Goal: Transaction & Acquisition: Purchase product/service

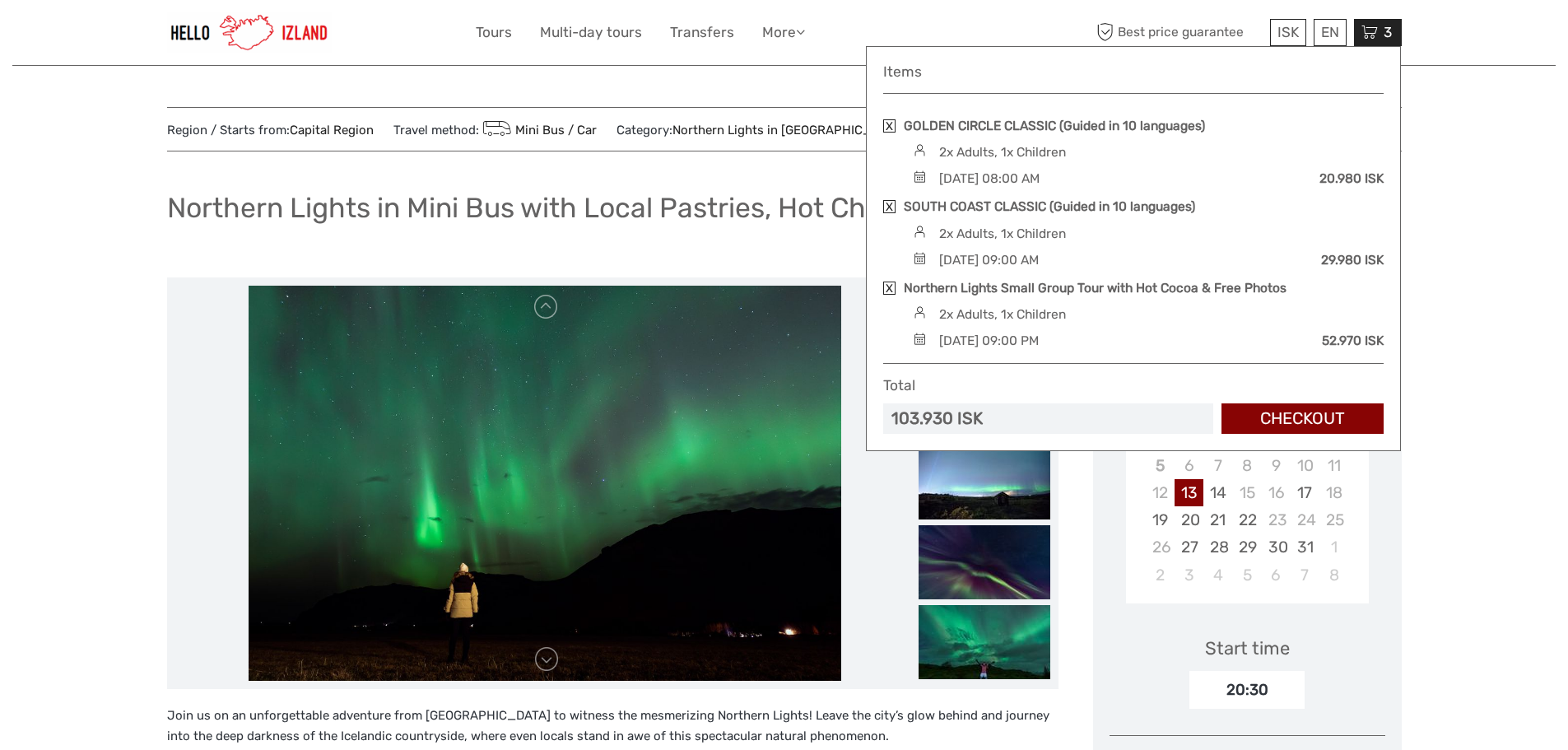
click at [1374, 30] on icon at bounding box center [1369, 32] width 16 height 20
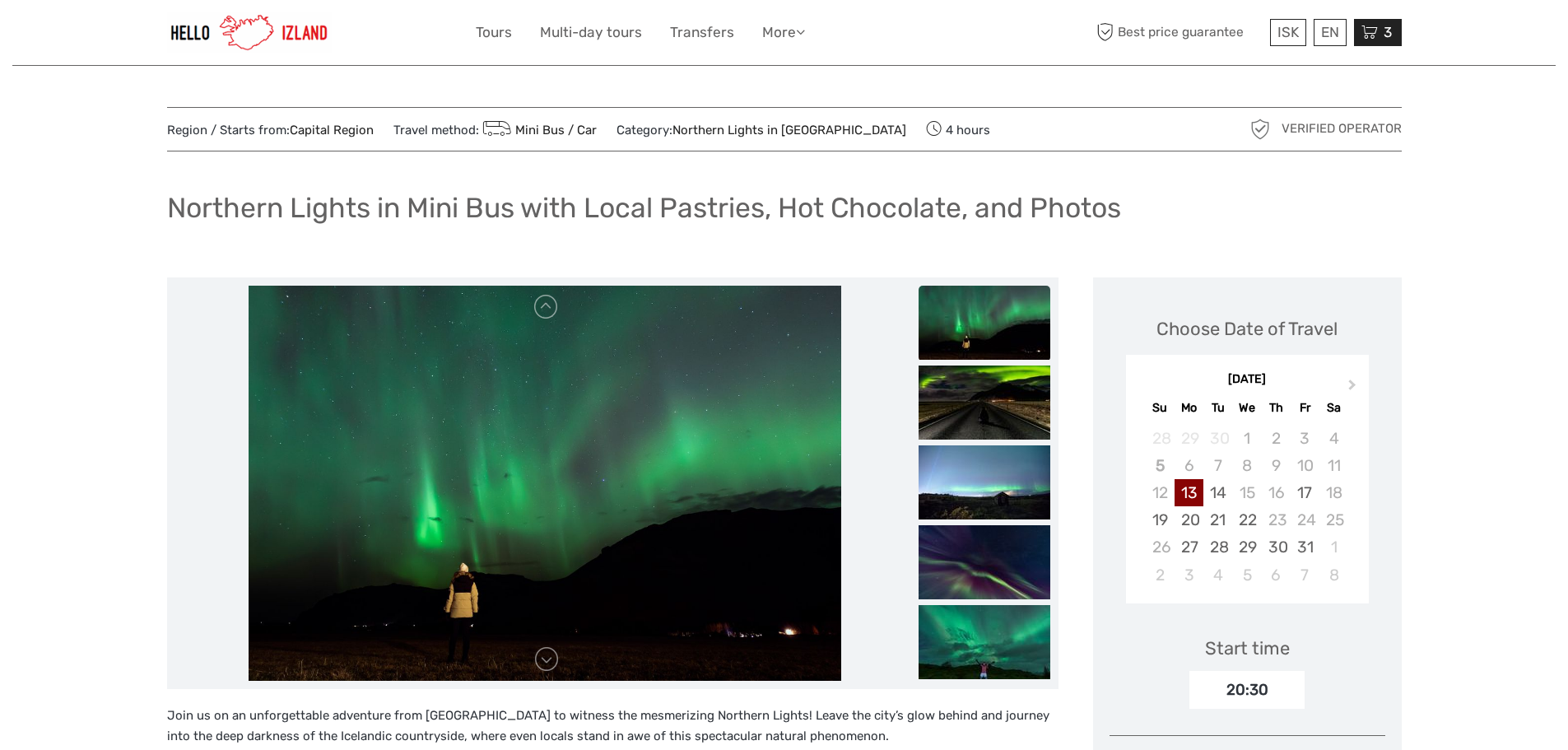
click at [1374, 30] on icon at bounding box center [1369, 32] width 16 height 20
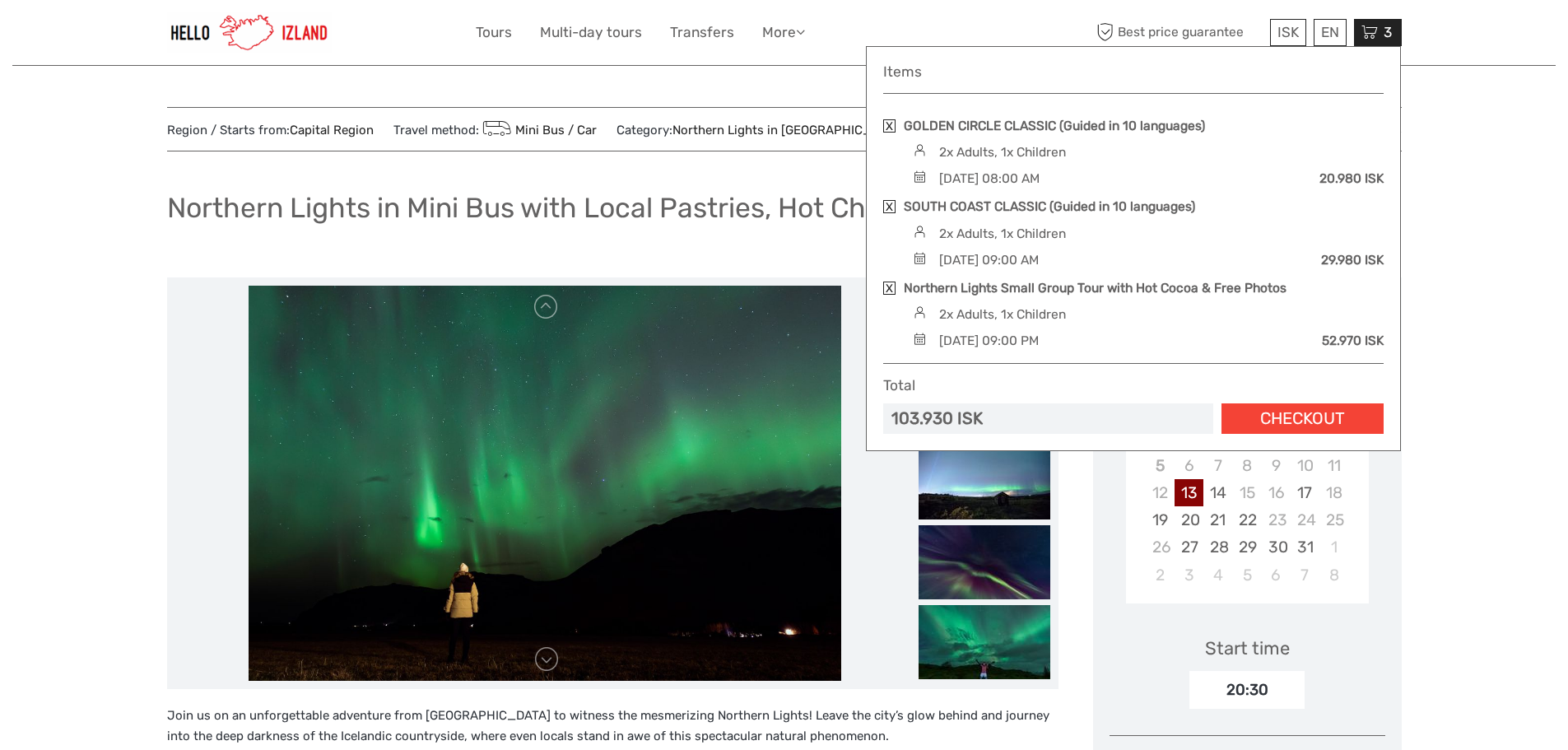
click at [1303, 415] on link "Checkout" at bounding box center [1302, 418] width 162 height 30
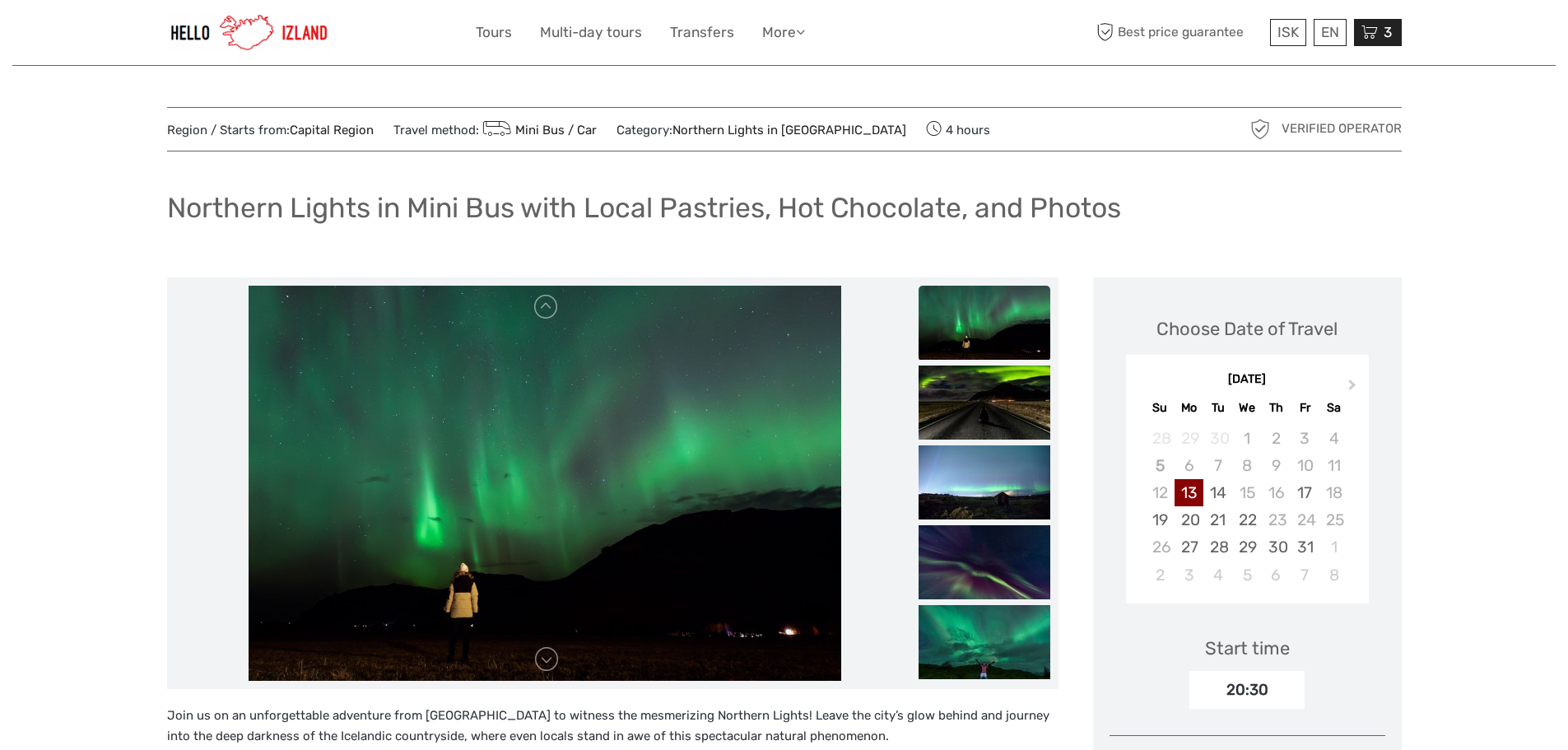
click at [1379, 30] on div "3 Items GOLDEN CIRCLE CLASSIC (Guided in 10 languages) 2x Adults, 1x Children S…" at bounding box center [1377, 33] width 48 height 27
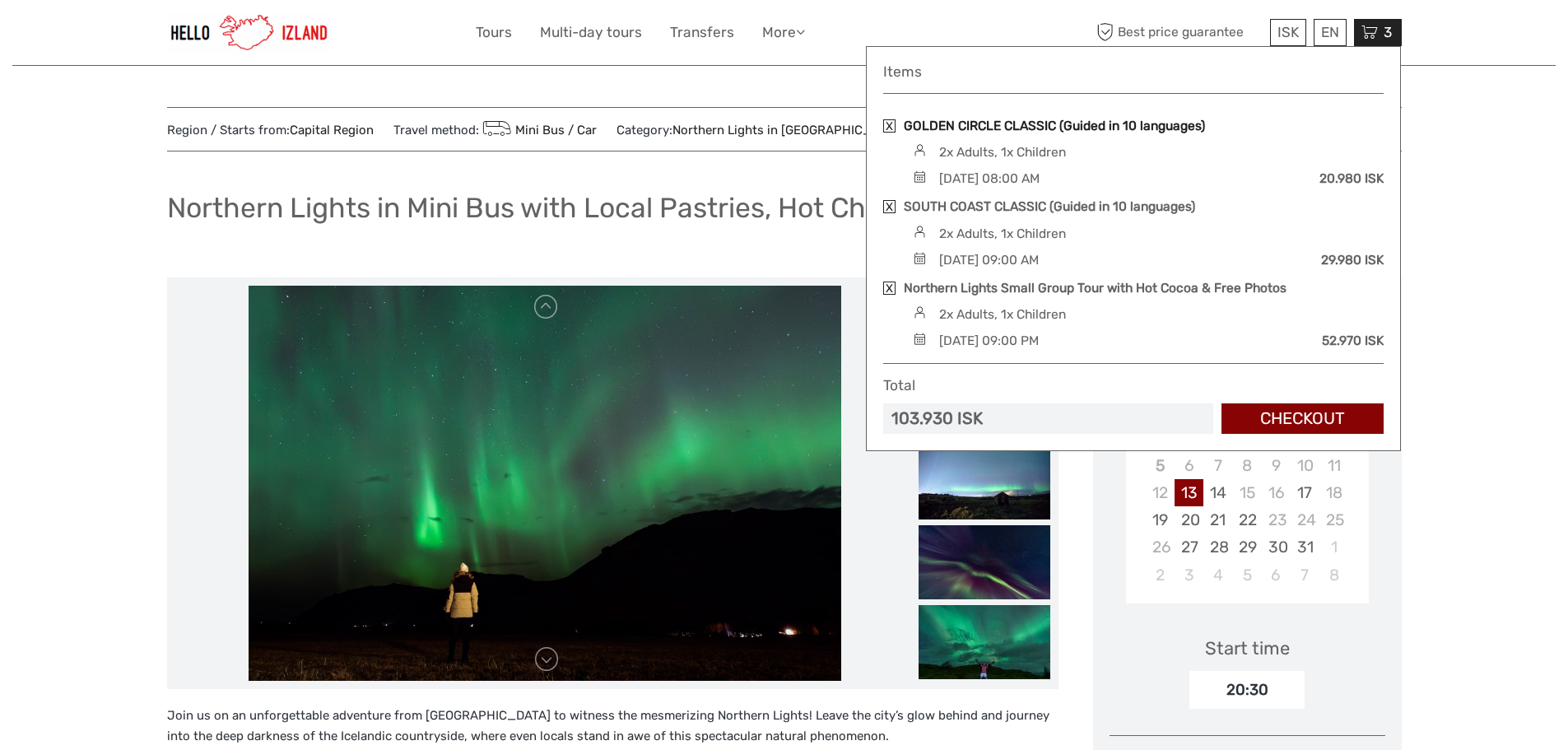
click at [1077, 125] on link "GOLDEN CIRCLE CLASSIC (Guided in 10 languages)" at bounding box center [1054, 125] width 301 height 18
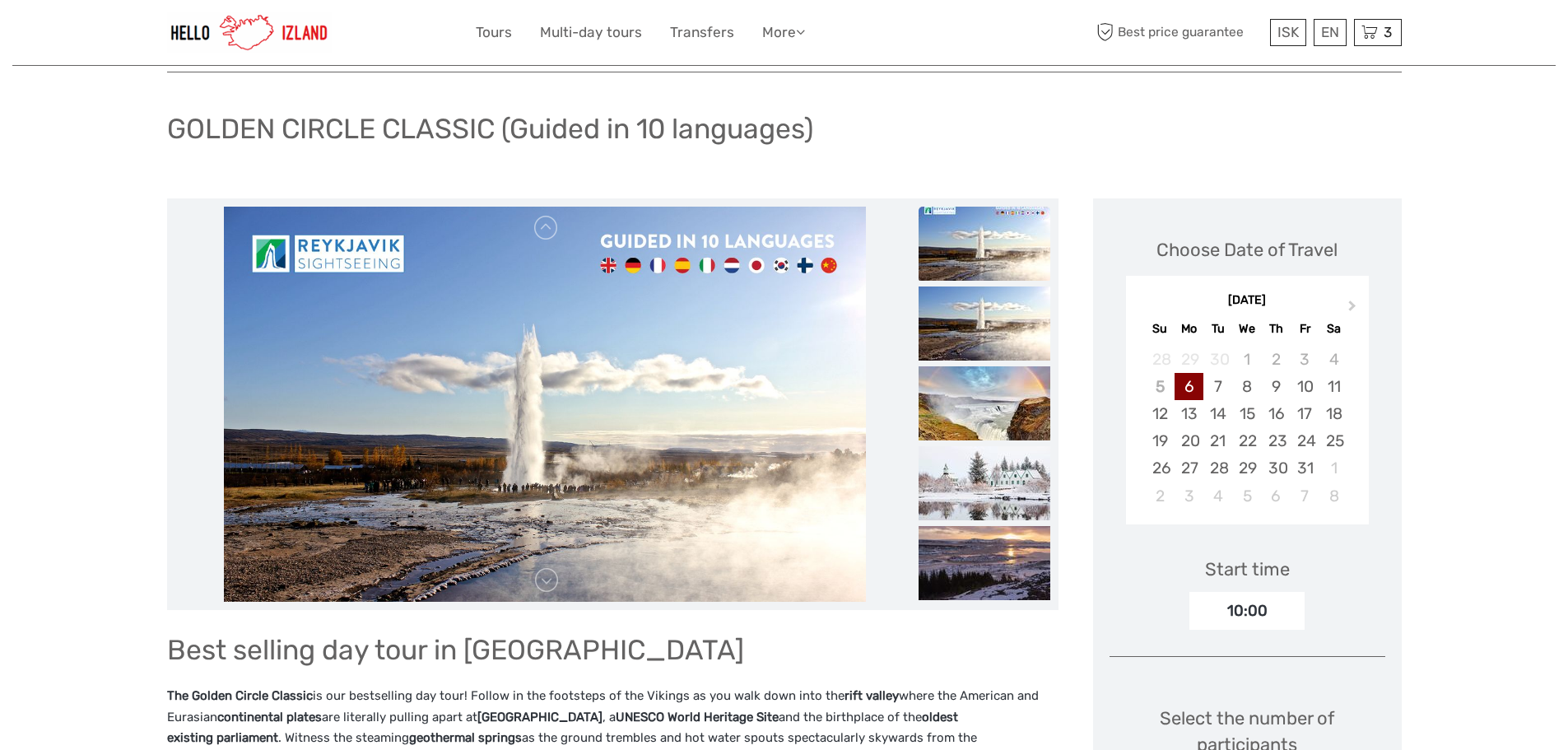
scroll to position [165, 0]
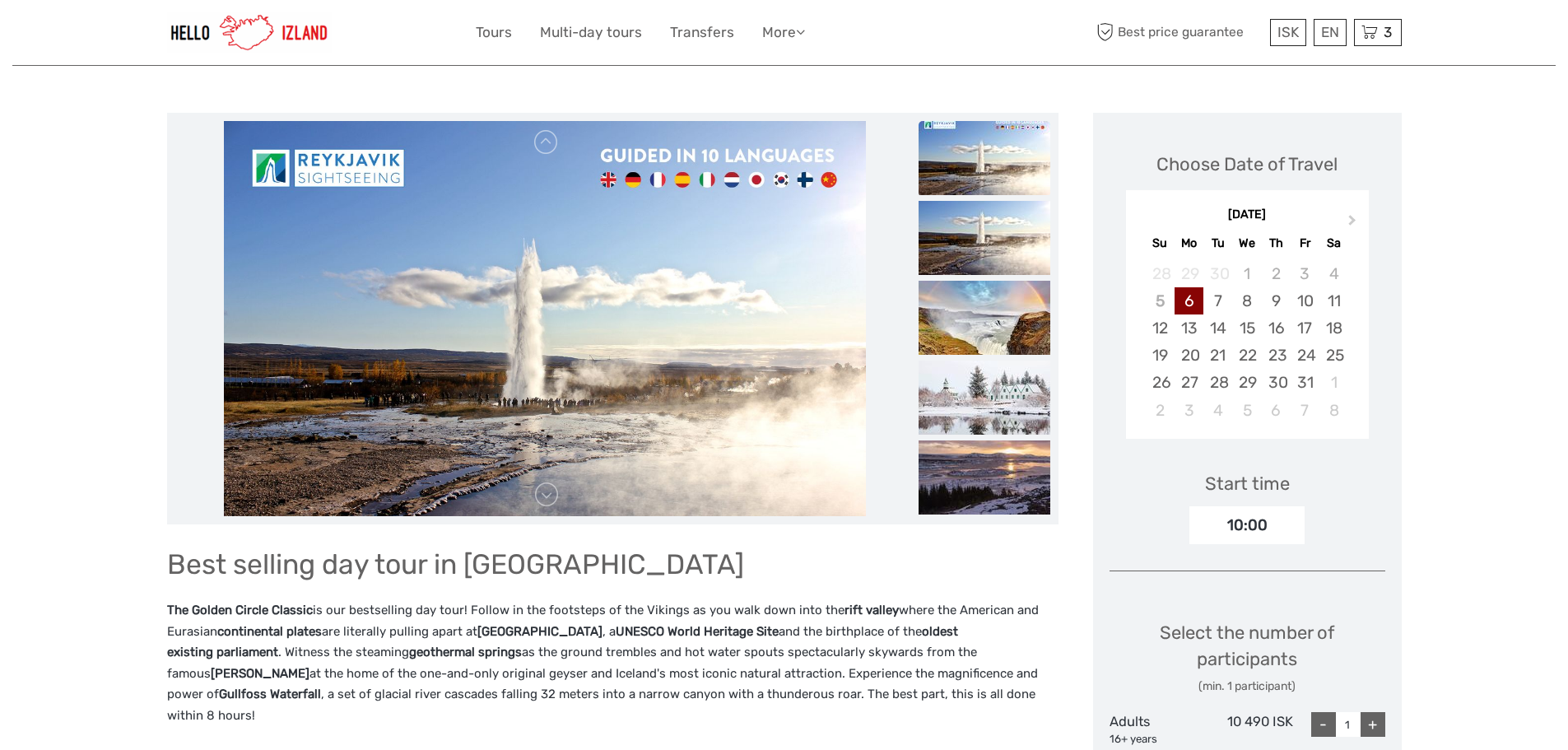
click at [569, 303] on img at bounding box center [545, 318] width 642 height 395
click at [1006, 233] on img at bounding box center [985, 238] width 132 height 74
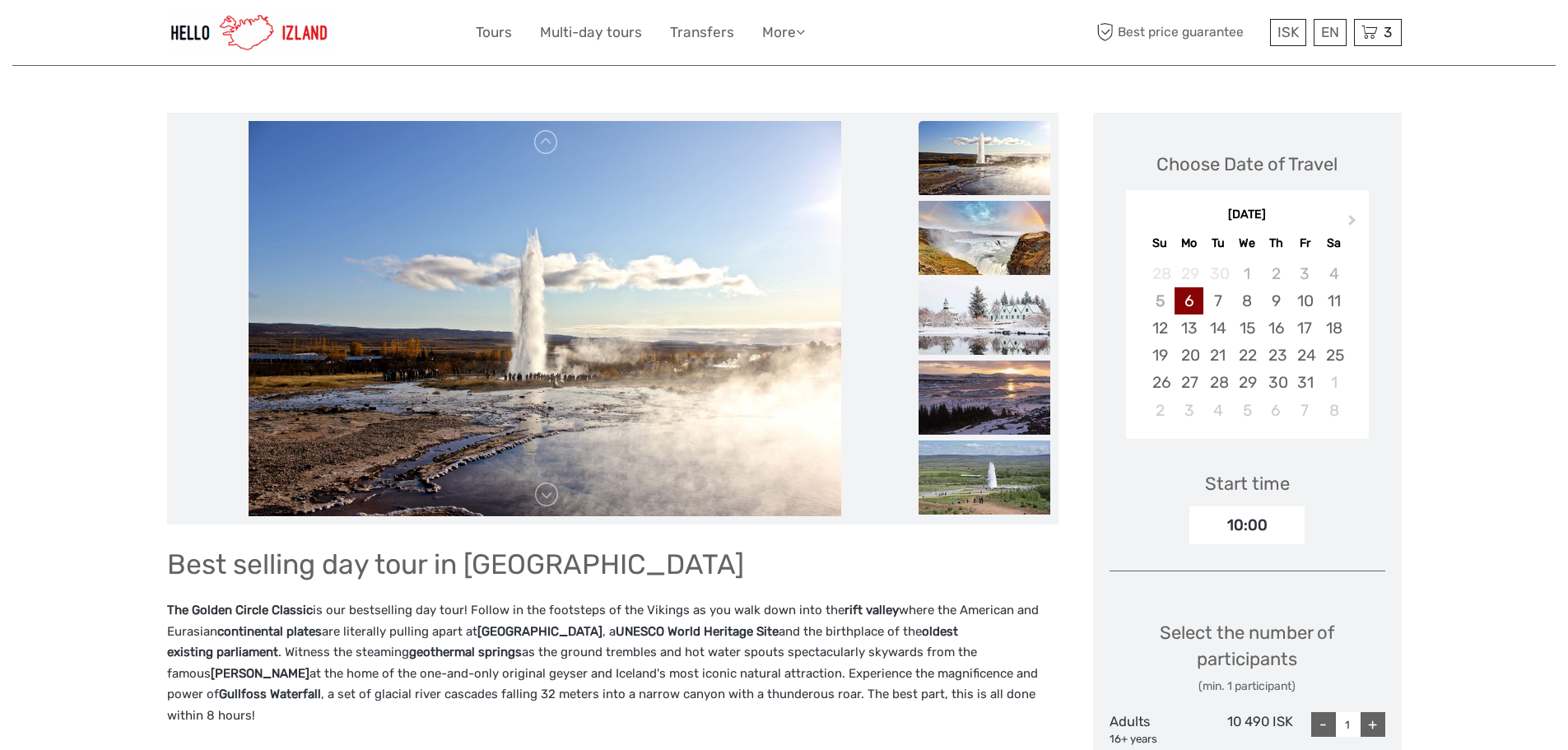
click at [1020, 283] on img at bounding box center [985, 317] width 132 height 74
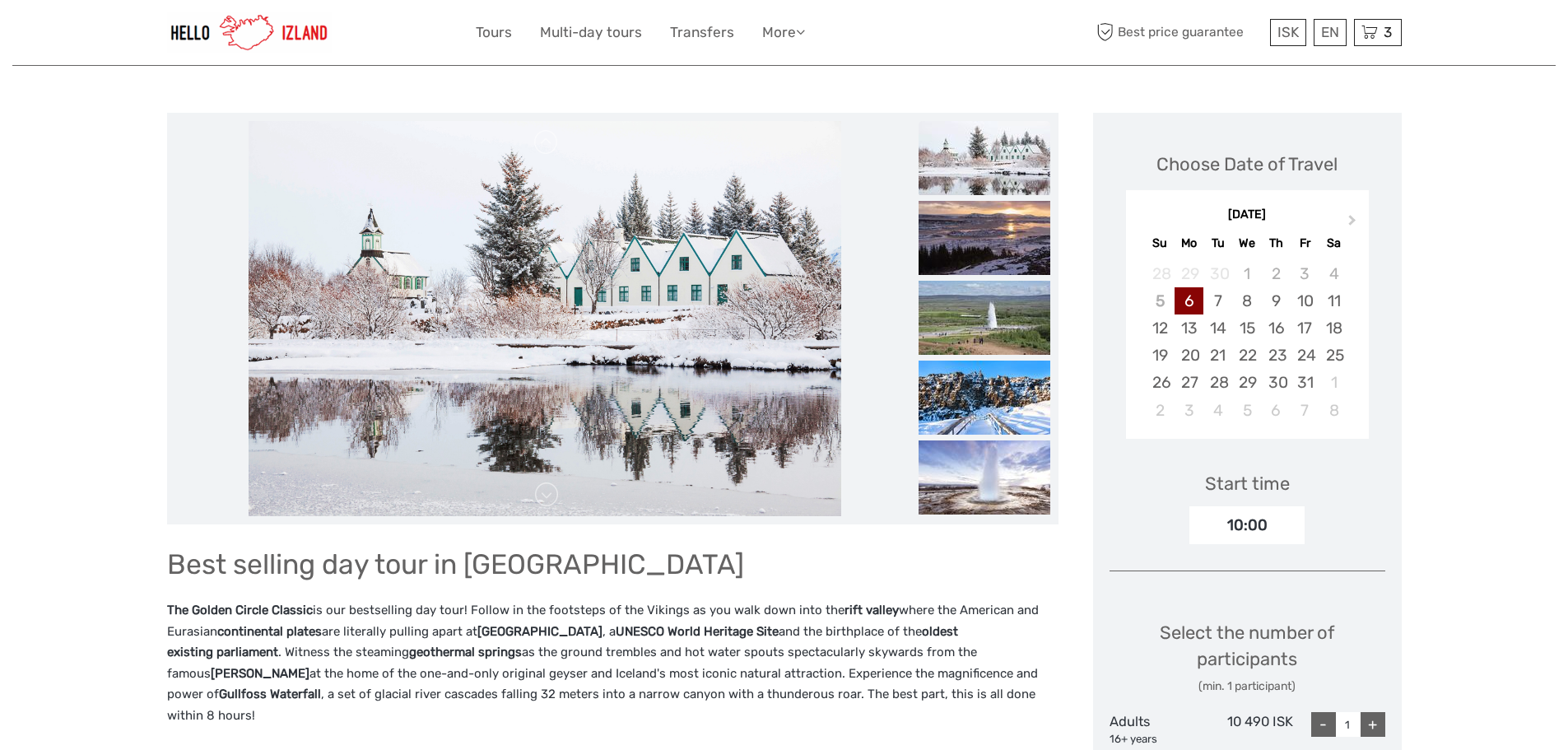
click at [998, 192] on img at bounding box center [985, 158] width 132 height 74
click at [1011, 296] on img at bounding box center [985, 317] width 132 height 74
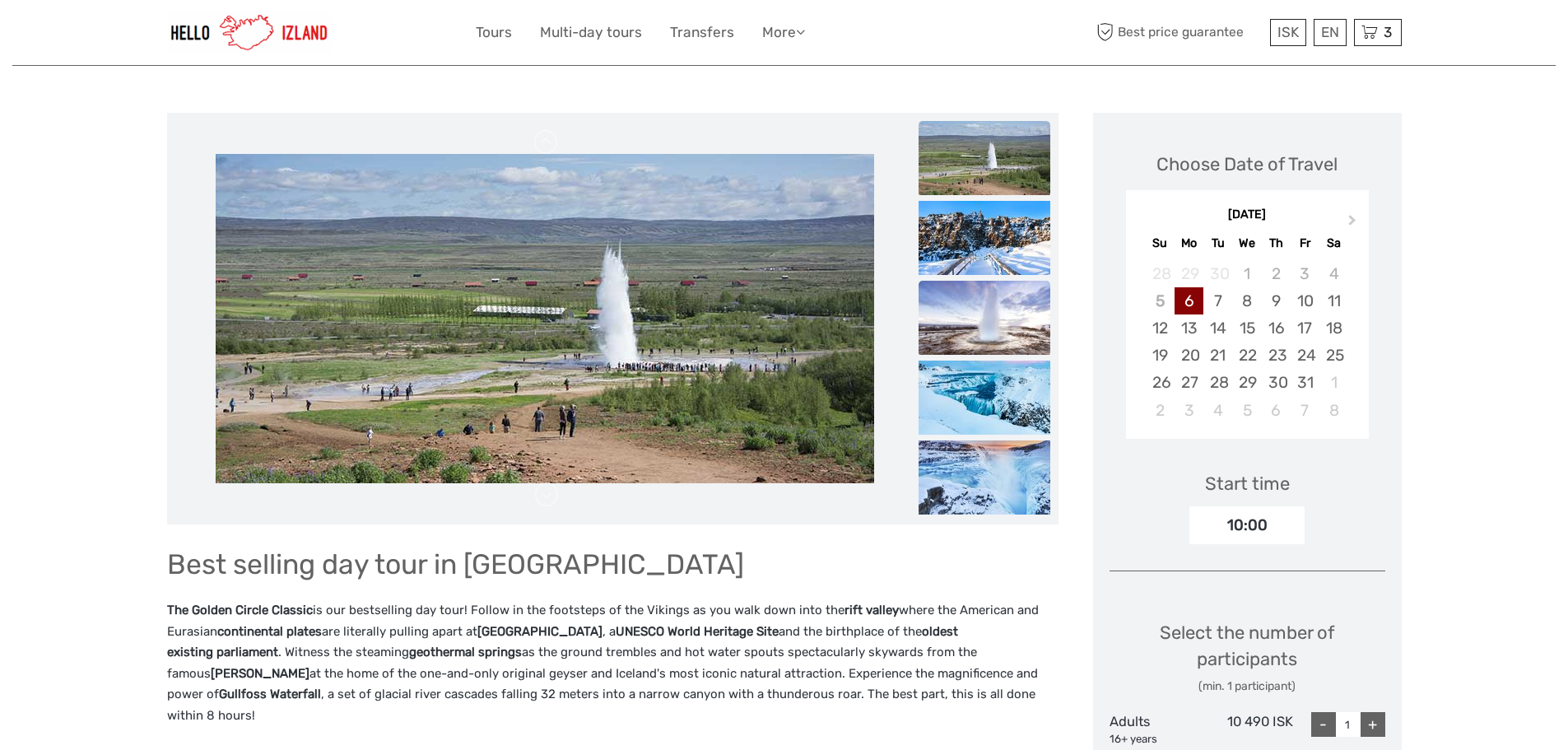
click at [1018, 347] on img at bounding box center [985, 317] width 132 height 74
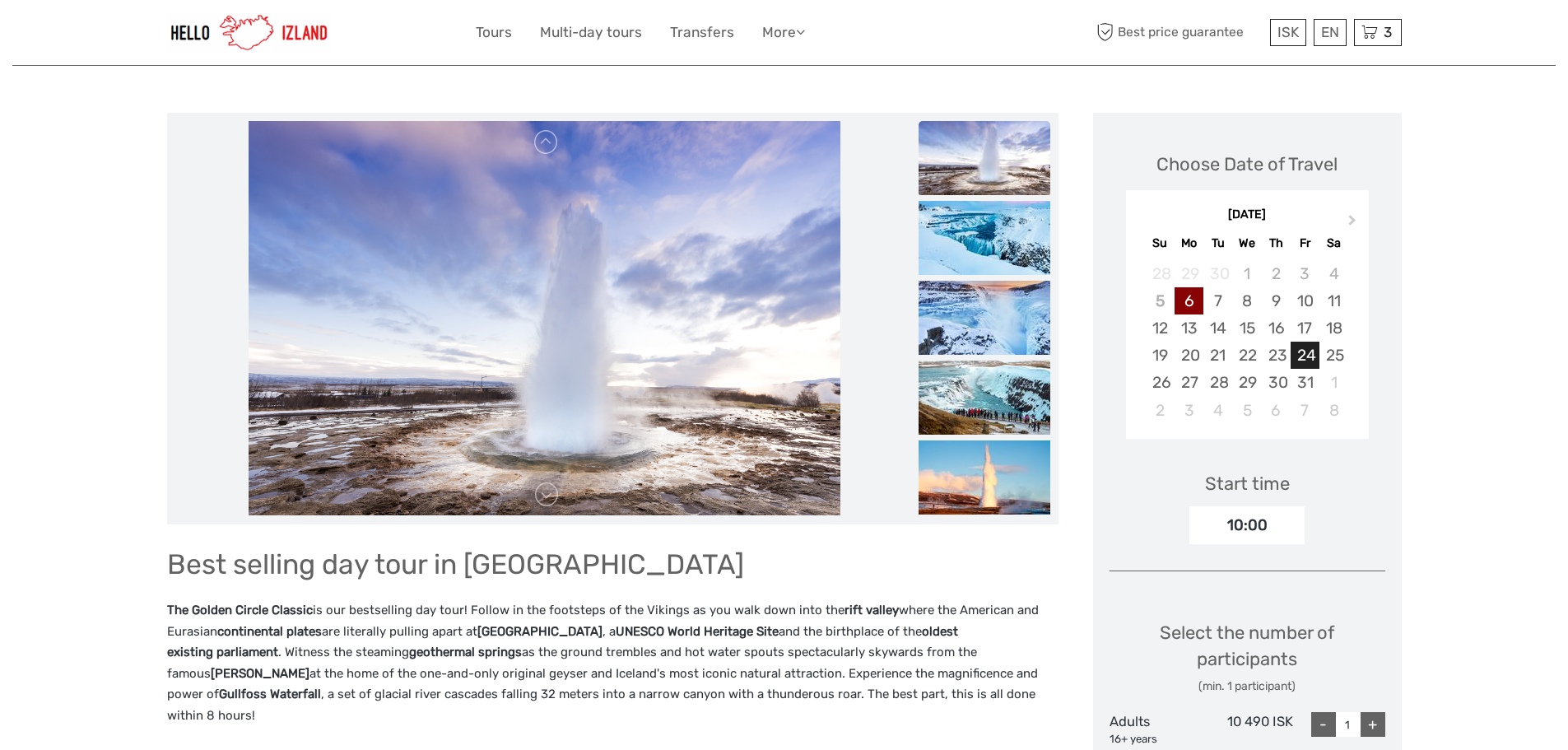
scroll to position [0, 0]
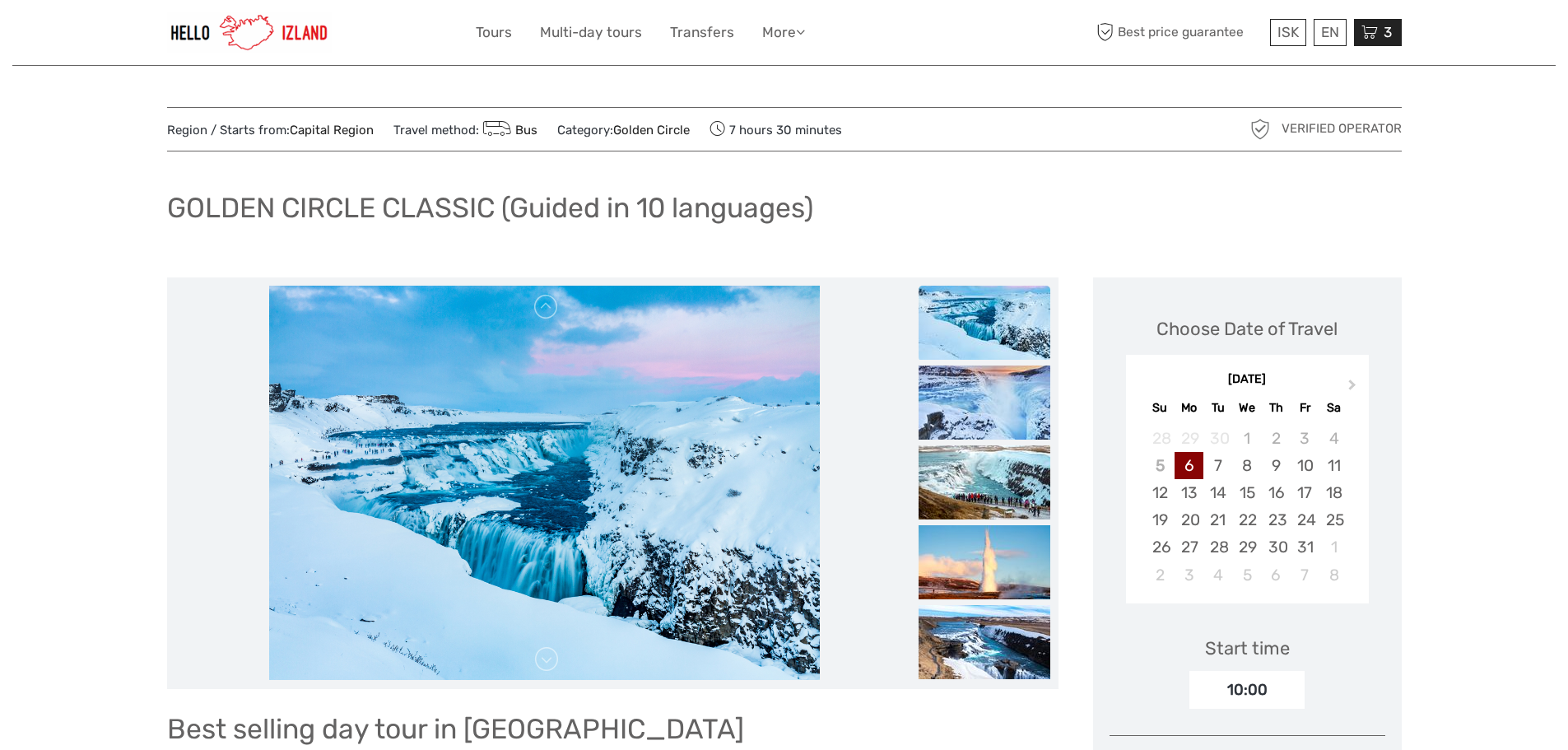
click at [1391, 35] on span "3" at bounding box center [1388, 32] width 14 height 16
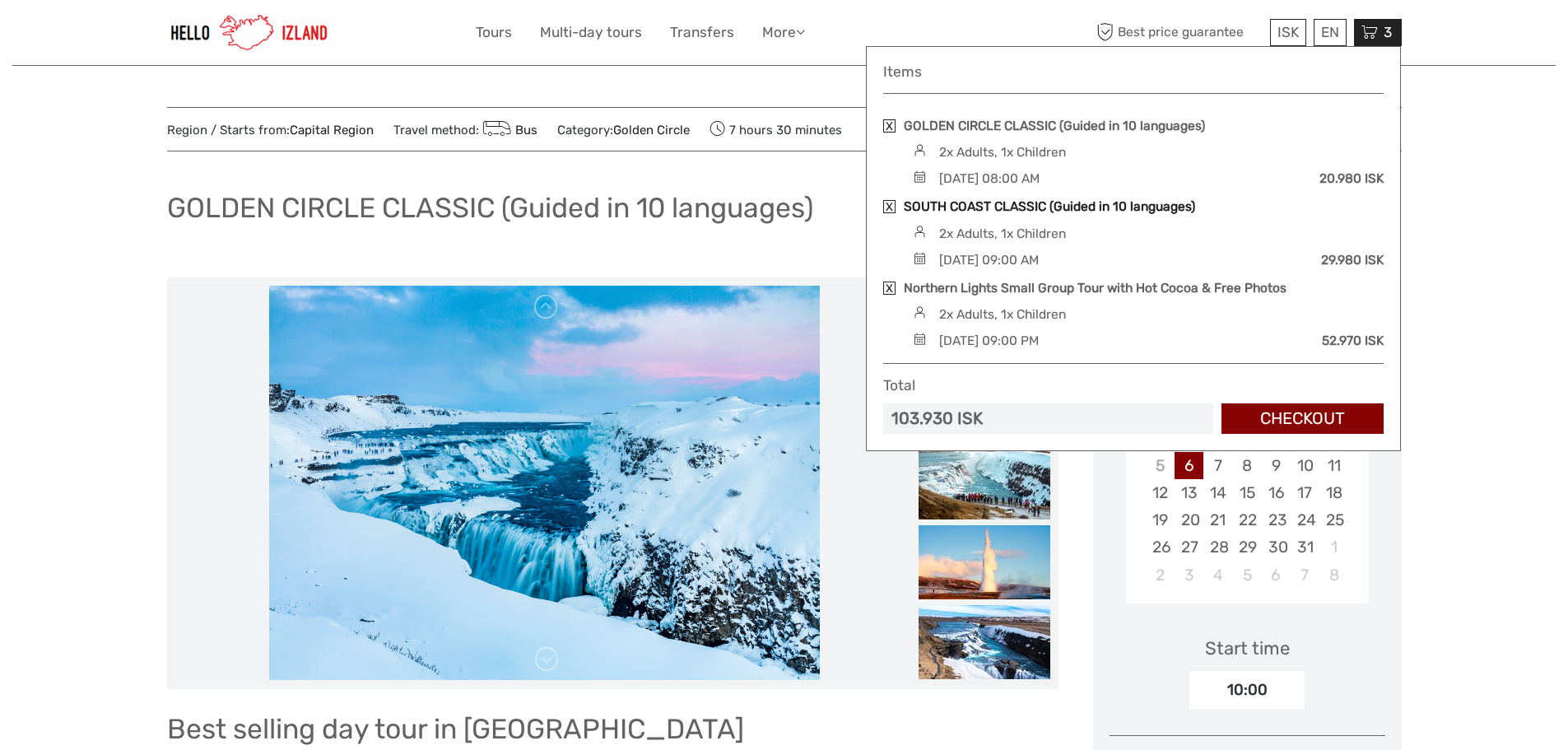
click at [1024, 204] on link "SOUTH COAST CLASSIC (Guided in 10 languages)" at bounding box center [1049, 207] width 291 height 18
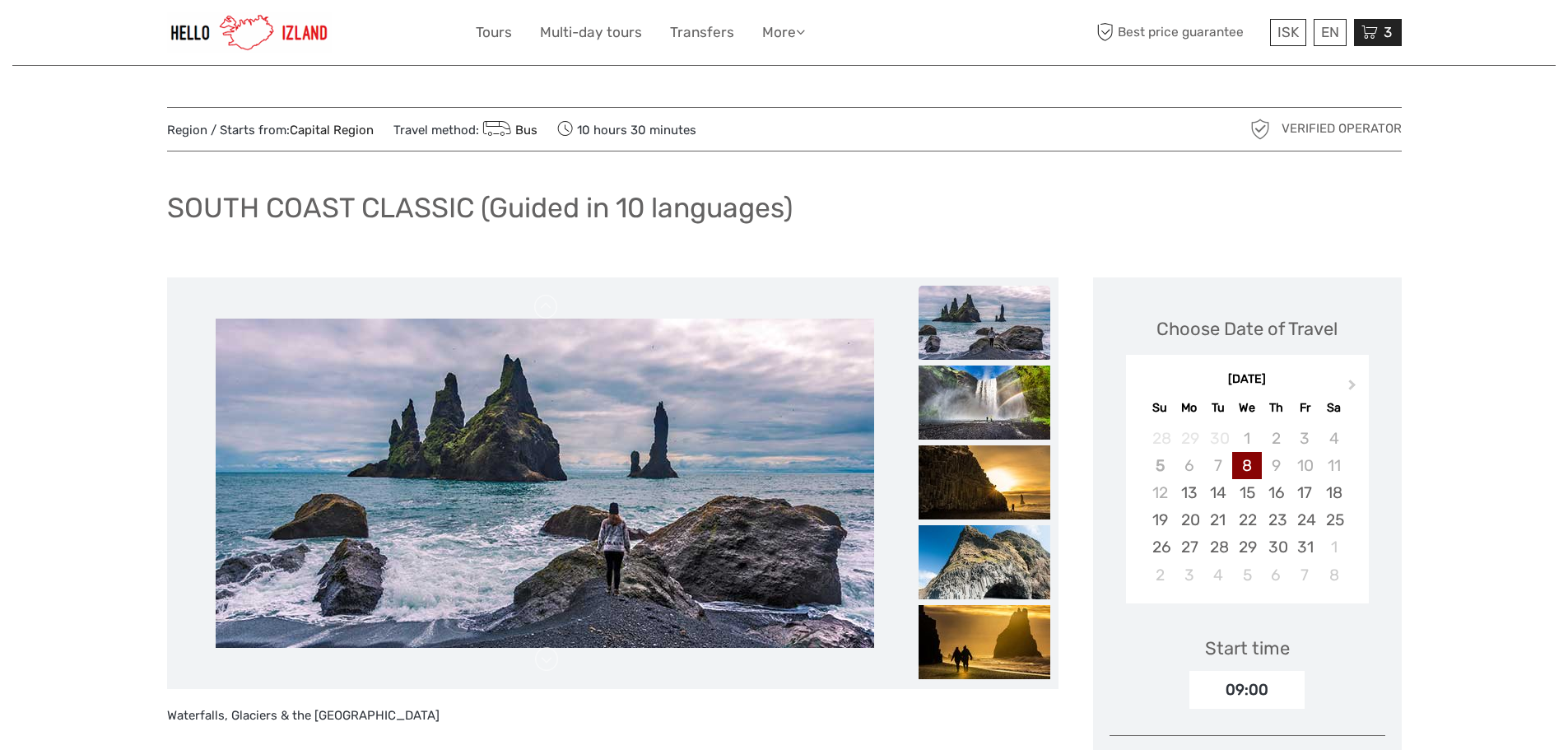
click at [1375, 36] on icon at bounding box center [1369, 32] width 16 height 20
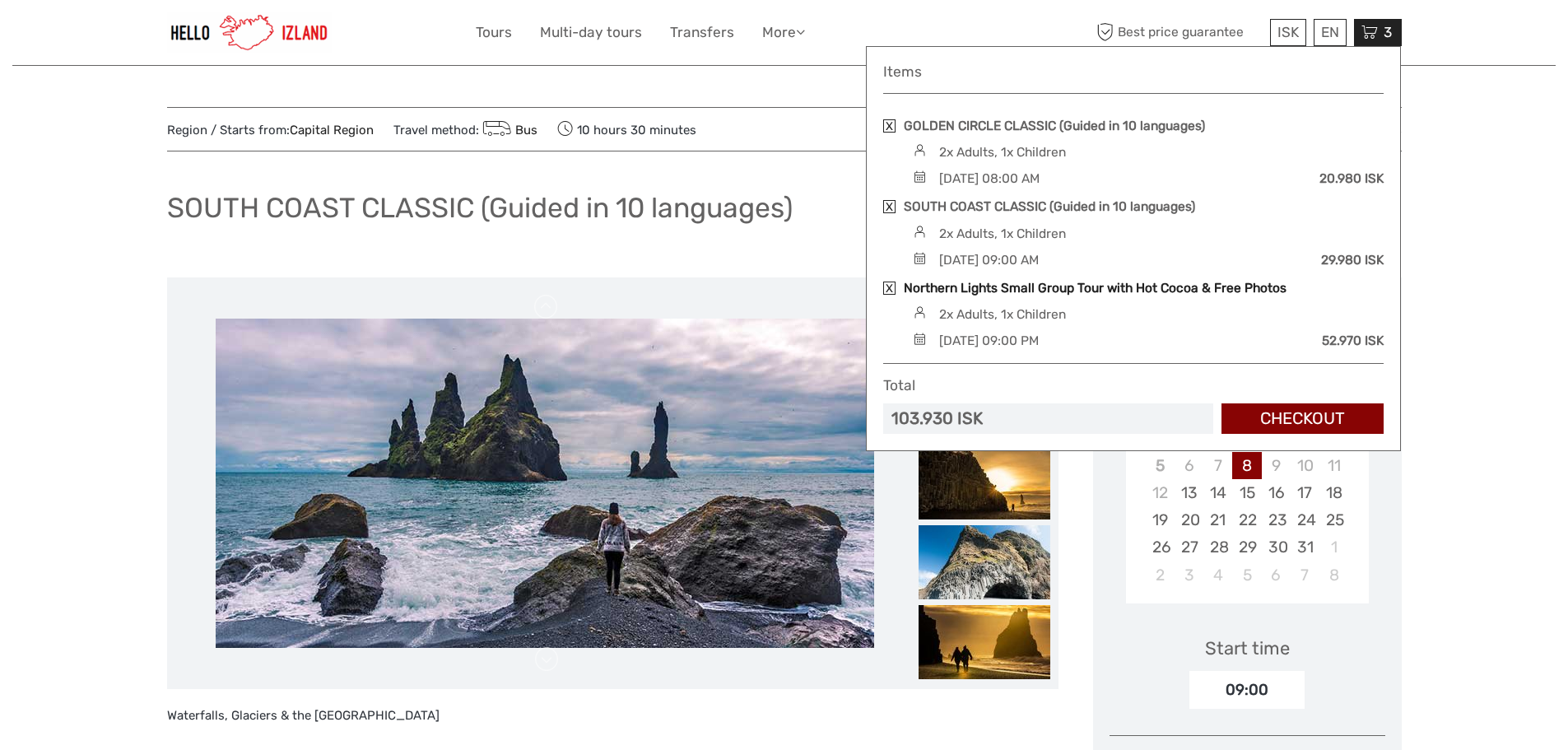
click at [1039, 284] on link "Northern Lights Small Group Tour with Hot Cocoa & Free Photos" at bounding box center [1094, 288] width 382 height 18
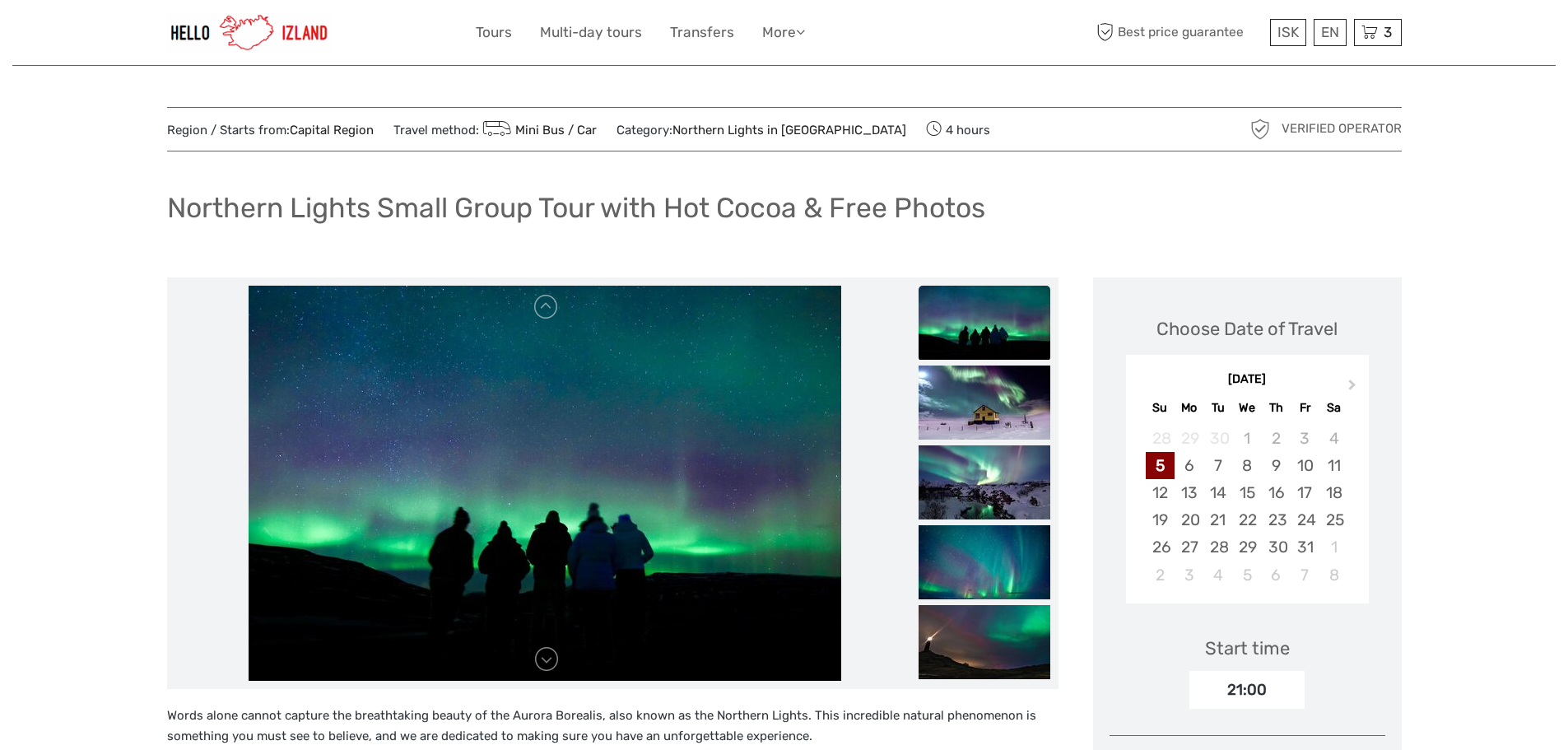
click at [1382, 18] on div "Best price guarantee ISK ISK € $ £ EN English Español Deutsch 3 Items GOLDEN CI…" at bounding box center [1247, 33] width 309 height 41
click at [1382, 33] on span "3" at bounding box center [1388, 32] width 14 height 16
